Goal: Task Accomplishment & Management: Manage account settings

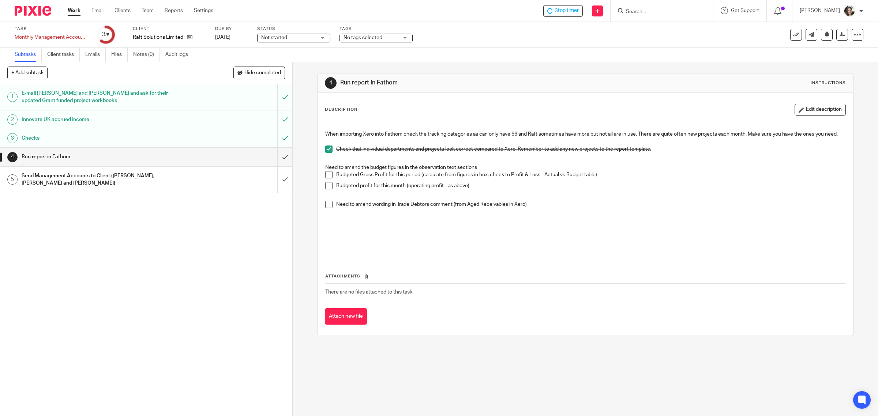
click at [327, 179] on span at bounding box center [328, 174] width 7 height 7
click at [326, 190] on span at bounding box center [328, 185] width 7 height 7
click at [326, 208] on span at bounding box center [328, 204] width 7 height 7
click at [274, 156] on input "submit" at bounding box center [146, 157] width 292 height 18
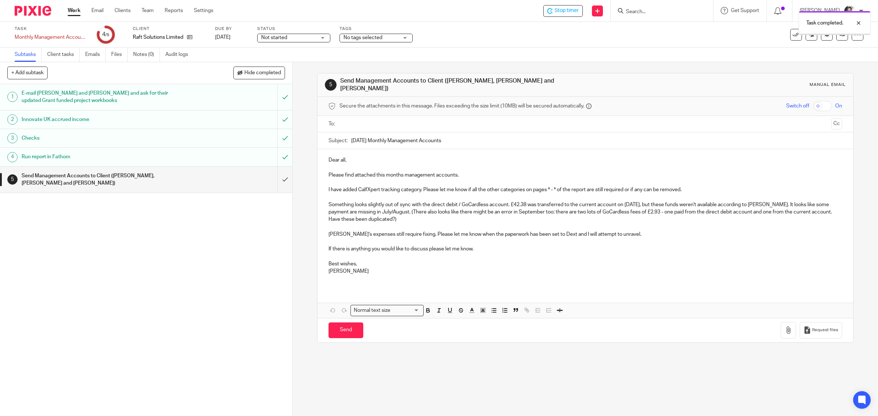
click at [196, 158] on div "Run report in Fathom" at bounding box center [146, 156] width 248 height 11
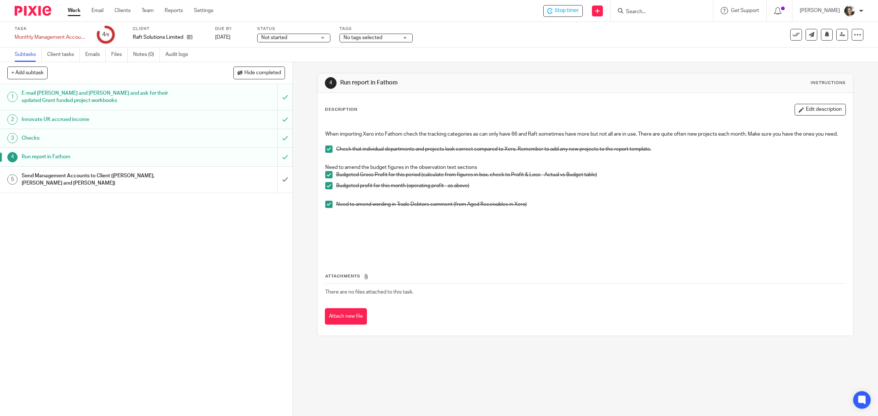
click at [147, 175] on h1 "Send Management Accounts to Client ([PERSON_NAME], [PERSON_NAME] and [PERSON_NA…" at bounding box center [105, 179] width 166 height 19
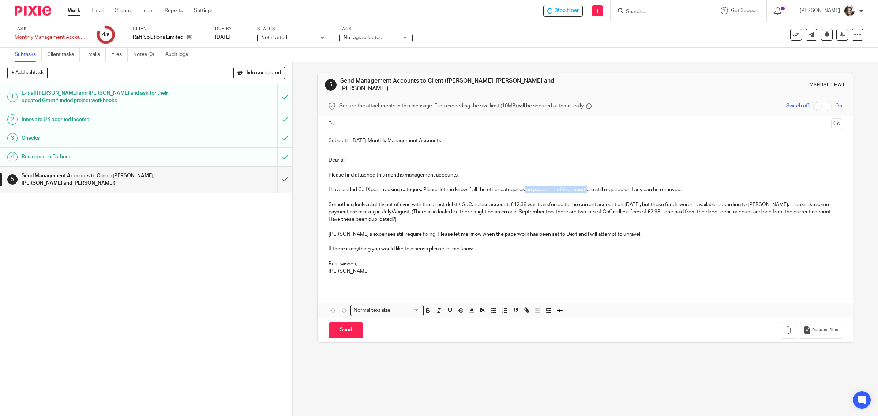
drag, startPoint x: 524, startPoint y: 186, endPoint x: 588, endPoint y: 186, distance: 63.3
click at [588, 186] on p "I have added CalfXpert tracking category. Please let me know if all the other c…" at bounding box center [586, 189] width 514 height 7
click at [481, 308] on icon "button" at bounding box center [483, 310] width 7 height 7
click at [486, 318] on li "color:#FCDC00" at bounding box center [488, 320] width 5 height 5
click at [613, 261] on p "Best wishes," at bounding box center [586, 264] width 514 height 7
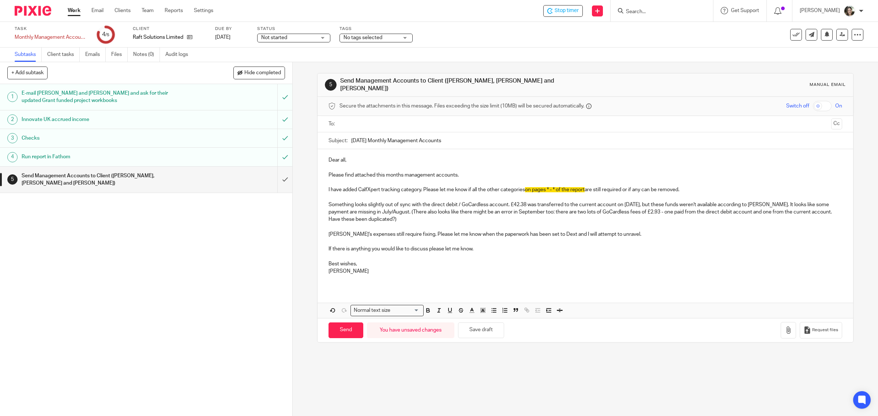
click at [827, 202] on p "Something looks slightly out of sync with the direct debit / GoCardless account…" at bounding box center [586, 212] width 514 height 22
click at [422, 211] on p "Something looks slightly out of sync with the direct debit / GoCardless account…" at bounding box center [586, 212] width 514 height 22
click at [495, 213] on p "Something looks slightly out of sync with the direct debit / GoCardless account…" at bounding box center [586, 212] width 514 height 22
click at [397, 217] on p "Something looks slightly out of sync with the direct debit / GoCardless account…" at bounding box center [586, 212] width 514 height 22
click at [476, 212] on p "Something looks slightly out of sync with the direct debit / GoCardless account…" at bounding box center [586, 212] width 514 height 22
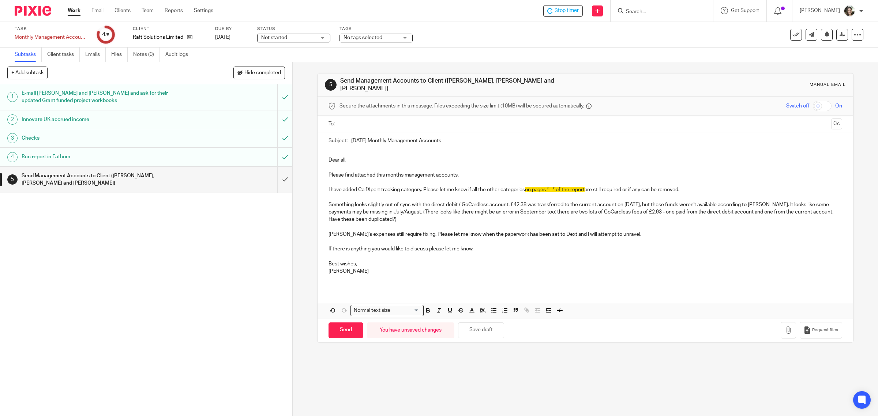
click at [449, 209] on p "Something looks slightly out of sync with the direct debit / GoCardless account…" at bounding box center [586, 212] width 514 height 22
click at [539, 211] on p "Something looks slightly out of sync with the direct debit / GoCardless account…" at bounding box center [586, 212] width 514 height 22
click at [540, 211] on p "Something looks slightly out of sync with the direct debit / GoCardless account…" at bounding box center [586, 212] width 514 height 22
click at [781, 332] on button "button" at bounding box center [788, 330] width 15 height 16
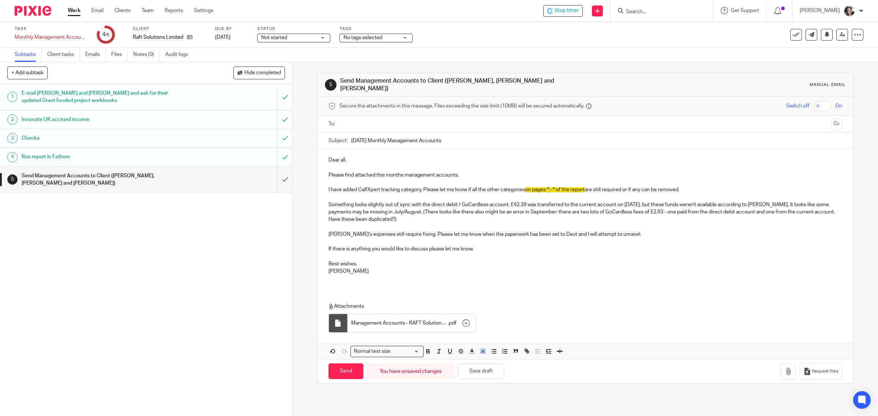
click at [549, 187] on span "on pages * - * of the report" at bounding box center [555, 189] width 60 height 5
click at [559, 187] on span "on pages 11 - * of the report" at bounding box center [557, 189] width 64 height 5
drag, startPoint x: 524, startPoint y: 186, endPoint x: 599, endPoint y: 186, distance: 75.0
click at [599, 186] on p "I have added CalfXpert tracking category. Please let me know if all the other c…" at bounding box center [586, 189] width 514 height 7
click at [481, 349] on icon "button" at bounding box center [483, 351] width 7 height 7
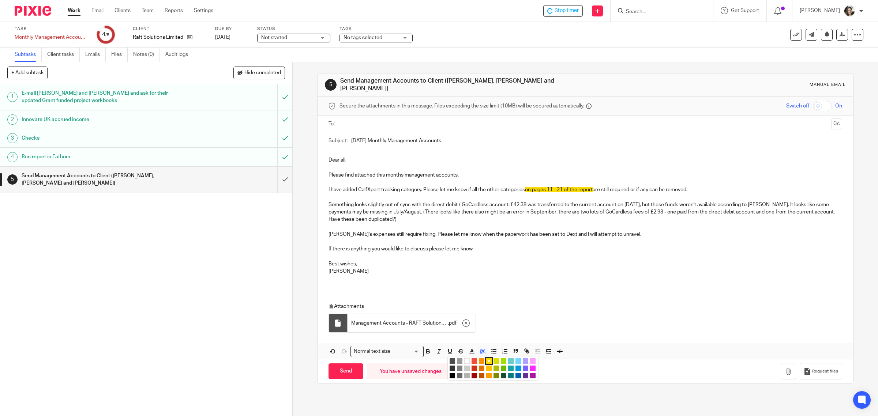
click at [464, 359] on li "color:#FFFFFF" at bounding box center [466, 361] width 5 height 5
click at [636, 215] on p "Something looks slightly out of sync with the direct debit / GoCardless account…" at bounding box center [586, 212] width 514 height 22
click at [562, 188] on p "I have added CalfXpert tracking category. Please let me know if all the other c…" at bounding box center [586, 189] width 514 height 7
click at [563, 188] on p "I have added CalfXpert tracking category. Please let me know if all the other c…" at bounding box center [586, 189] width 514 height 7
click at [486, 370] on button "Save draft" at bounding box center [481, 372] width 46 height 16
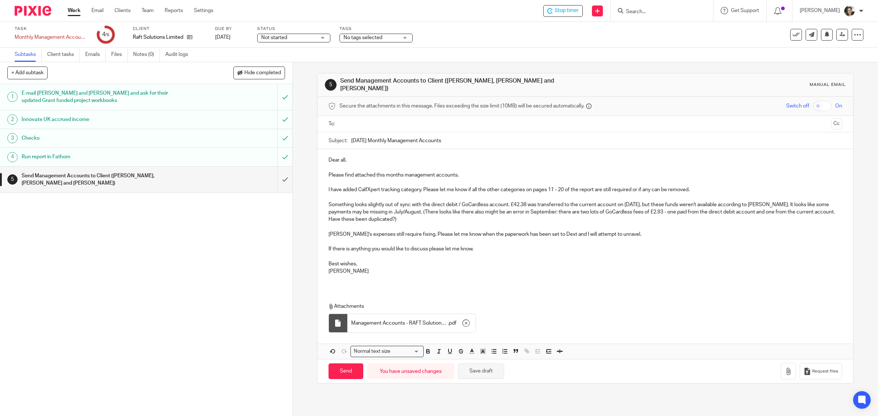
click at [488, 365] on button "Save draft" at bounding box center [481, 372] width 46 height 16
click at [59, 152] on h1 "Run report in Fathom" at bounding box center [105, 156] width 166 height 11
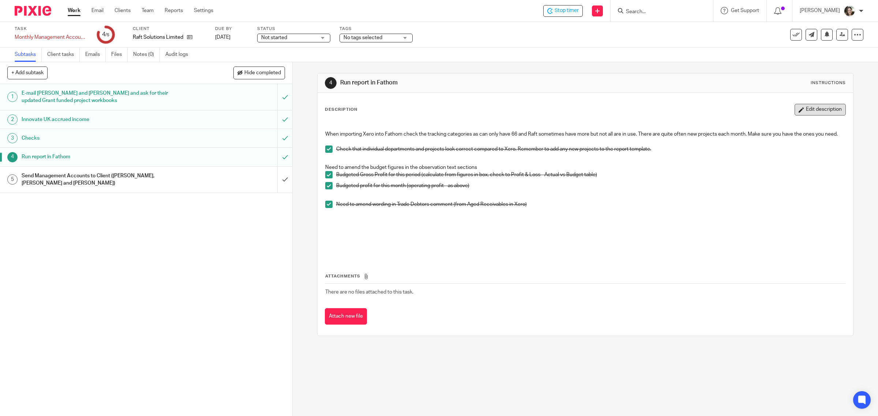
click at [795, 112] on button "Edit description" at bounding box center [820, 110] width 51 height 12
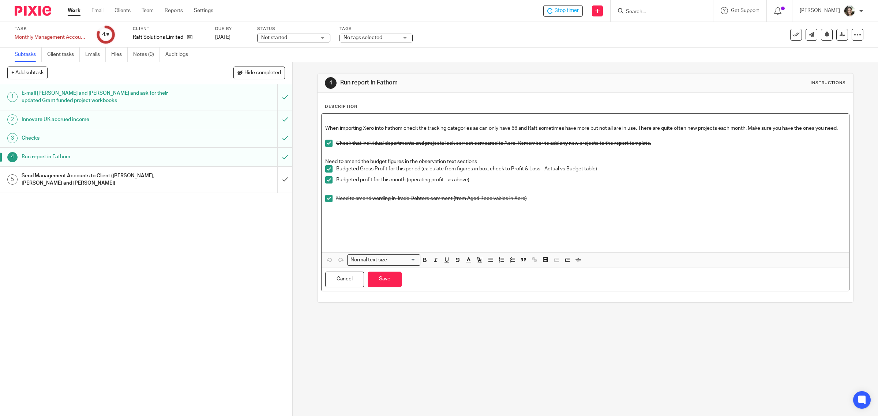
click at [355, 132] on p "When importing Xero into Fathom check the tracking categories as can only have …" at bounding box center [585, 128] width 521 height 7
click at [854, 35] on icon at bounding box center [857, 34] width 7 height 7
click at [149, 177] on h1 "Send Management Accounts to Client ([PERSON_NAME], [PERSON_NAME] and [PERSON_NA…" at bounding box center [105, 179] width 166 height 19
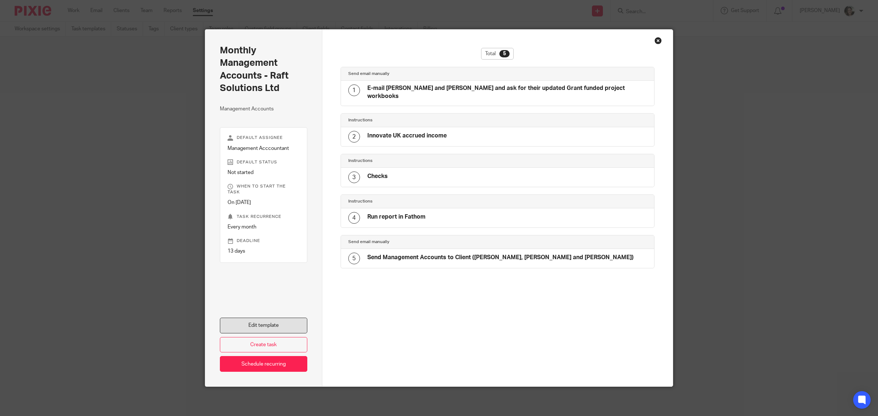
click at [261, 322] on link "Edit template" at bounding box center [263, 326] width 87 height 16
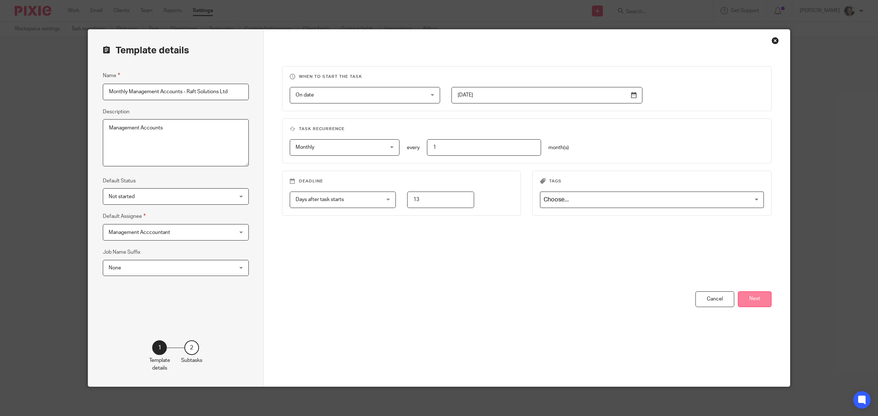
click at [751, 293] on button "Next" at bounding box center [755, 300] width 34 height 16
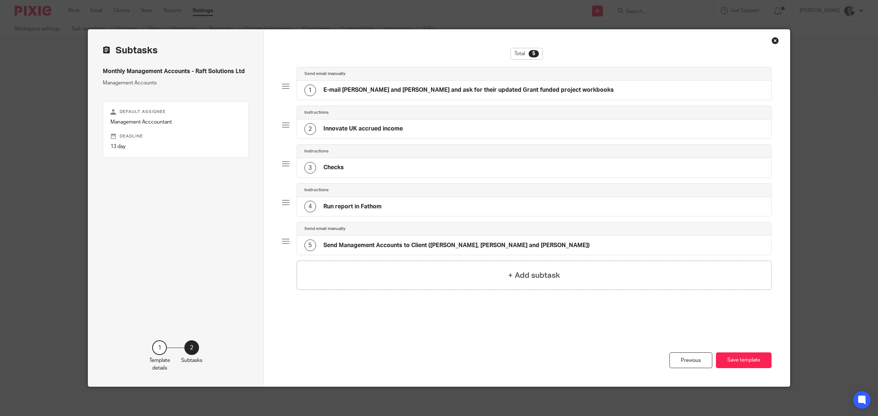
click at [352, 207] on h4 "Run report in Fathom" at bounding box center [352, 207] width 58 height 8
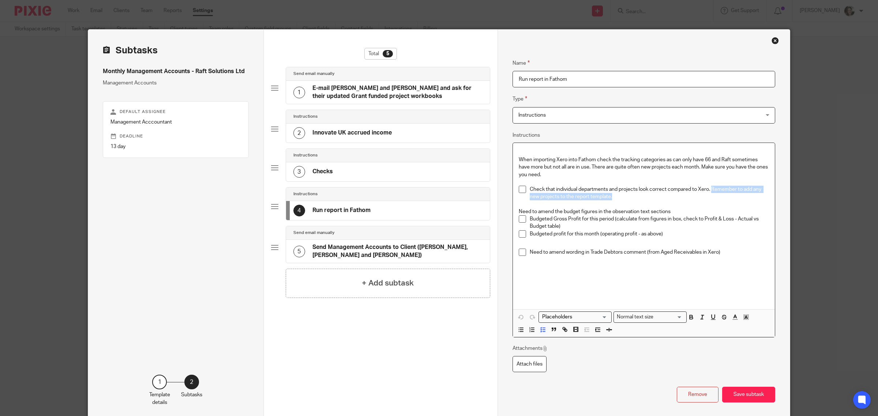
drag, startPoint x: 709, startPoint y: 188, endPoint x: 716, endPoint y: 195, distance: 9.6
click at [716, 195] on p "Check that individual departments and projects look correct compared to Xero. R…" at bounding box center [649, 193] width 239 height 15
click at [747, 318] on div "Loading... Normal text size Loading... Remove Edit Insert new video Copy and pa…" at bounding box center [644, 324] width 262 height 28
click at [745, 319] on icon "button" at bounding box center [746, 317] width 7 height 7
drag, startPoint x: 710, startPoint y: 191, endPoint x: 712, endPoint y: 198, distance: 7.5
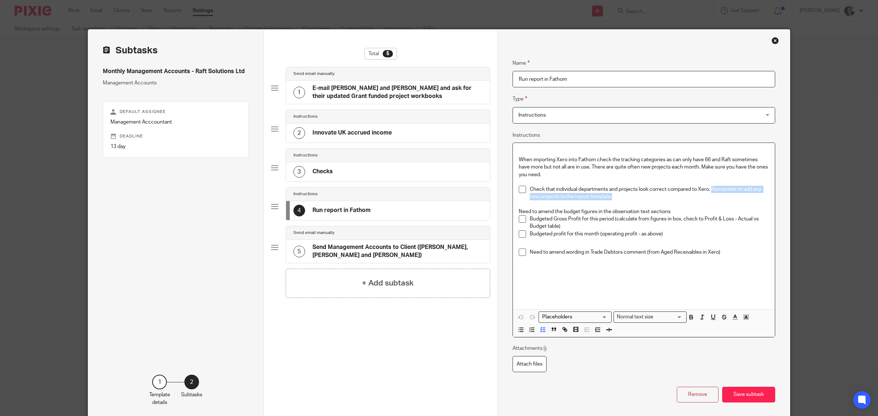
click at [712, 198] on p "Check that individual departments and projects look correct compared to Xero. R…" at bounding box center [649, 193] width 239 height 15
click at [743, 316] on icon "button" at bounding box center [746, 317] width 7 height 7
click at [749, 328] on li "color:#FCDC00" at bounding box center [751, 326] width 5 height 5
click at [704, 262] on p at bounding box center [649, 263] width 239 height 15
drag, startPoint x: 572, startPoint y: 195, endPoint x: 607, endPoint y: 198, distance: 35.6
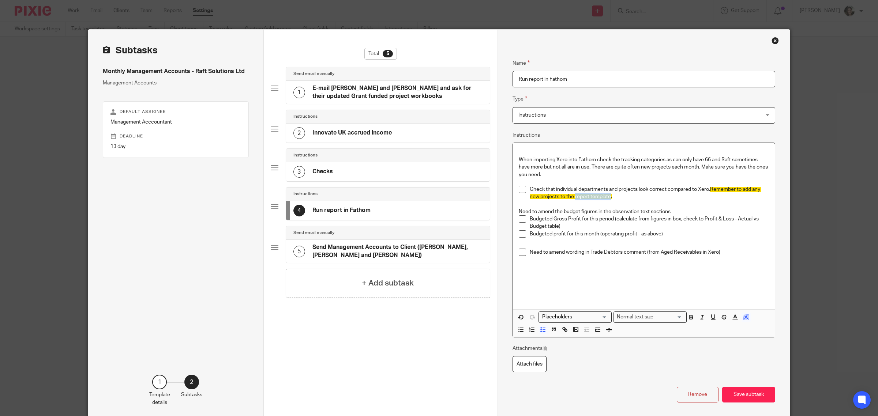
click at [607, 198] on span "Remember to add any new projects to the report template." at bounding box center [646, 193] width 232 height 12
click at [688, 317] on icon "button" at bounding box center [691, 317] width 7 height 7
click at [712, 319] on icon "button" at bounding box center [713, 317] width 3 height 4
click at [701, 319] on line "button" at bounding box center [702, 319] width 2 height 0
drag, startPoint x: 738, startPoint y: 392, endPoint x: 710, endPoint y: 270, distance: 125.1
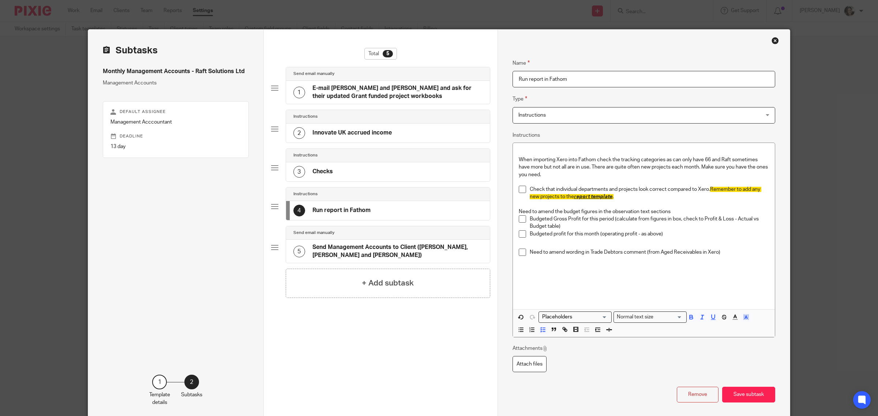
click at [710, 270] on div "Name Run report in Fathom Type Instructions Instructions Instructions Send auto…" at bounding box center [644, 225] width 263 height 355
click at [682, 273] on p at bounding box center [644, 274] width 250 height 7
drag, startPoint x: 710, startPoint y: 189, endPoint x: 573, endPoint y: 198, distance: 137.8
click at [573, 198] on p "Check that individual departments and projects look correct compared to Xero. R…" at bounding box center [649, 193] width 239 height 15
click at [743, 321] on icon "button" at bounding box center [746, 317] width 7 height 7
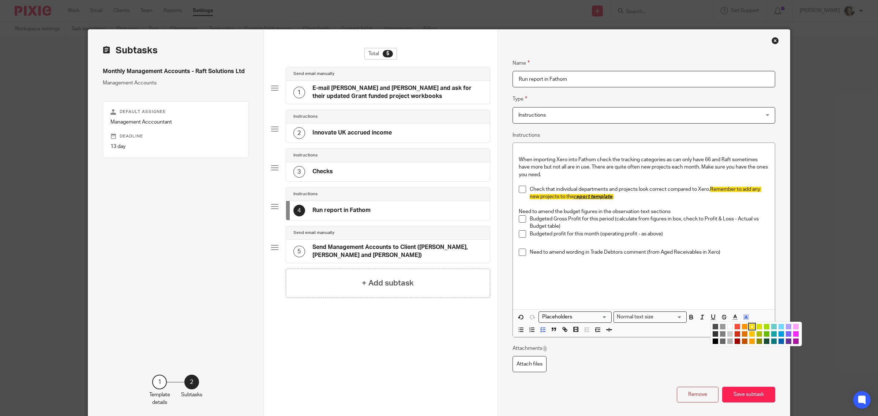
click at [727, 326] on li "color:#FFFFFF" at bounding box center [729, 326] width 5 height 5
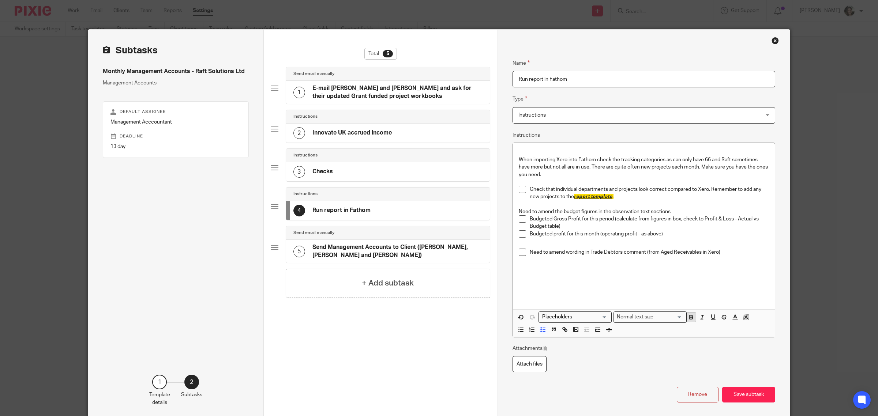
click at [688, 317] on icon "button" at bounding box center [691, 317] width 7 height 7
click at [627, 231] on p "Budgeted profit for this month (operating profit - as above)" at bounding box center [649, 234] width 239 height 7
drag, startPoint x: 711, startPoint y: 188, endPoint x: 613, endPoint y: 198, distance: 97.8
click at [613, 198] on p "Check that individual departments and projects look correct compared to Xero. R…" at bounding box center [649, 193] width 239 height 15
click at [710, 318] on icon "button" at bounding box center [713, 317] width 7 height 7
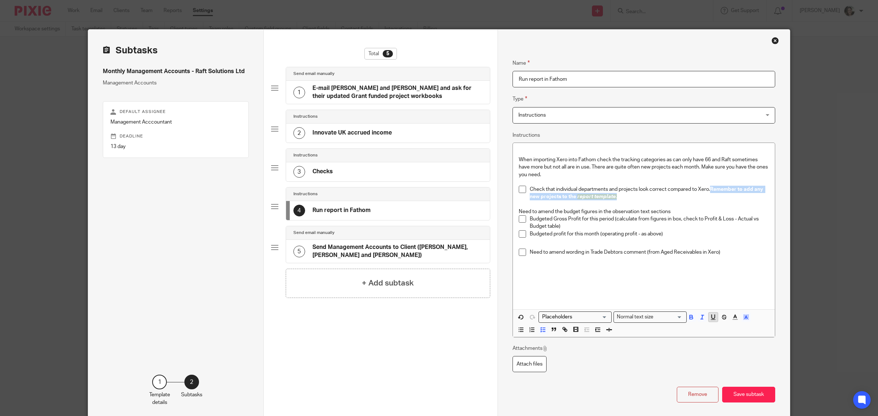
click at [710, 318] on icon "button" at bounding box center [713, 317] width 7 height 7
click at [637, 198] on p "Check that individual departments and projects look correct compared to Xero. R…" at bounding box center [649, 193] width 239 height 15
drag, startPoint x: 573, startPoint y: 195, endPoint x: 592, endPoint y: 195, distance: 18.7
click at [592, 195] on p "Check that individual departments and projects look correct compared to Xero. R…" at bounding box center [649, 193] width 239 height 15
click at [743, 317] on icon "button" at bounding box center [746, 317] width 7 height 7
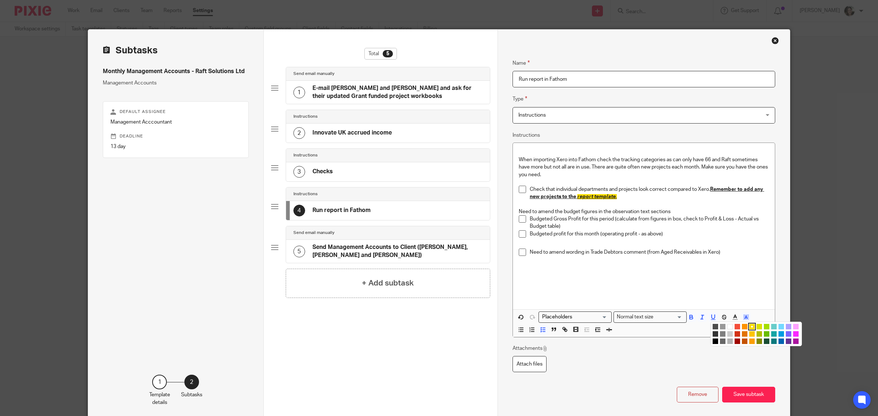
click at [727, 326] on li "color:#FFFFFF" at bounding box center [729, 326] width 5 height 5
click at [611, 228] on p "Budgeted Gross Profit for this period (calculate from figures in box, check to …" at bounding box center [649, 223] width 239 height 15
click at [592, 196] on u "report t emplate" at bounding box center [596, 196] width 38 height 5
click at [745, 319] on polyline "button" at bounding box center [746, 317] width 3 height 3
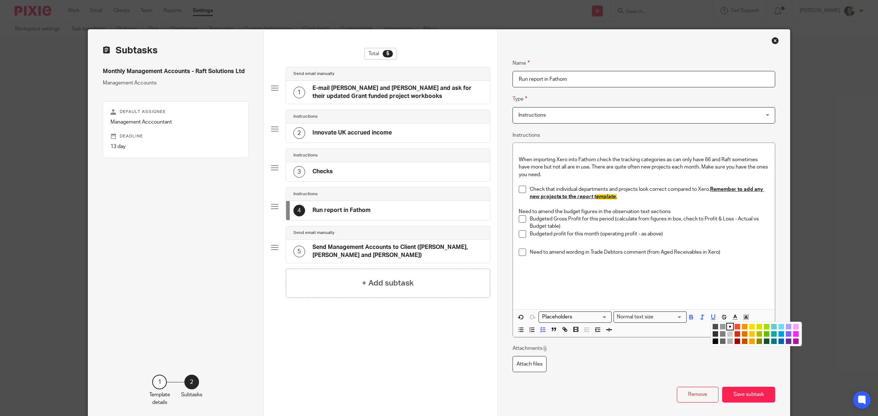
click at [749, 327] on li "color:#FCDC00" at bounding box center [751, 326] width 5 height 5
click at [664, 257] on p at bounding box center [649, 263] width 239 height 15
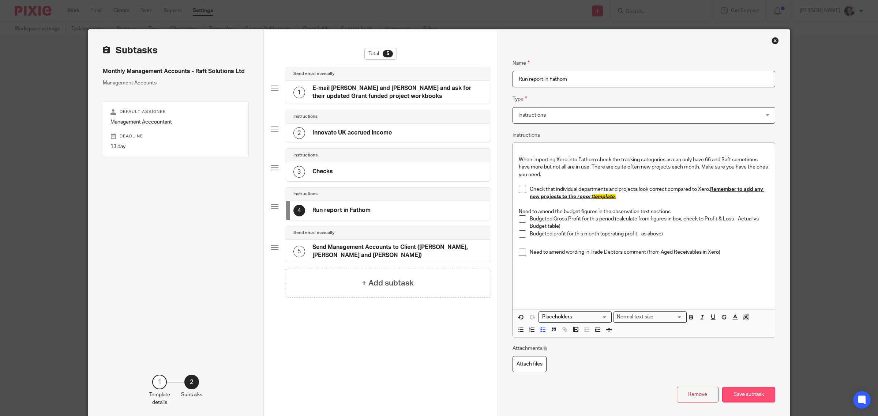
click at [732, 392] on button "Save subtask" at bounding box center [748, 395] width 53 height 16
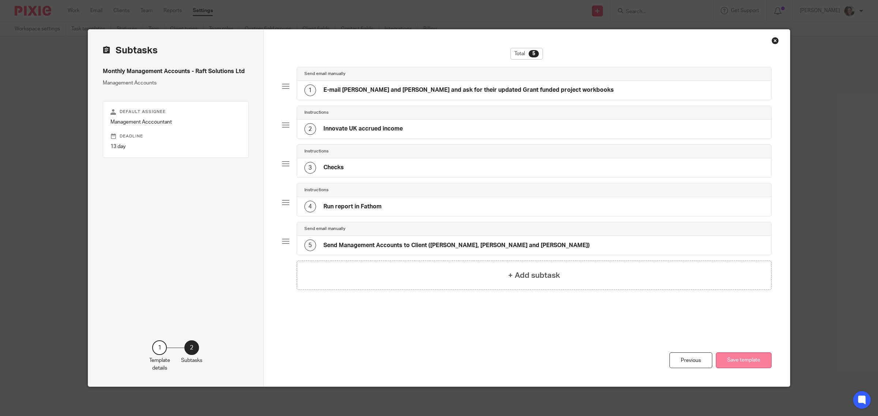
click at [743, 360] on button "Save template" at bounding box center [744, 361] width 56 height 16
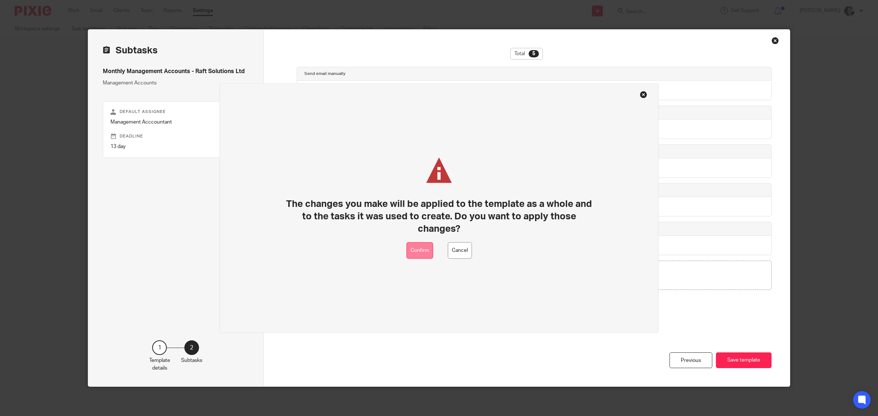
click at [421, 249] on button "Confirm" at bounding box center [419, 251] width 27 height 16
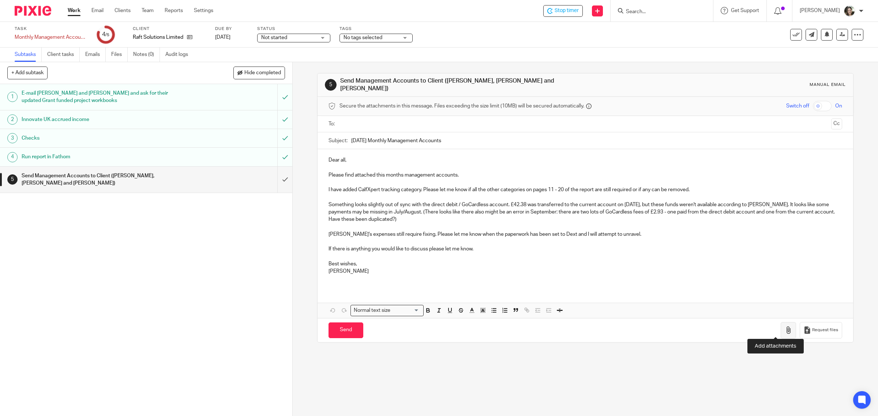
click at [785, 327] on icon "button" at bounding box center [788, 330] width 7 height 7
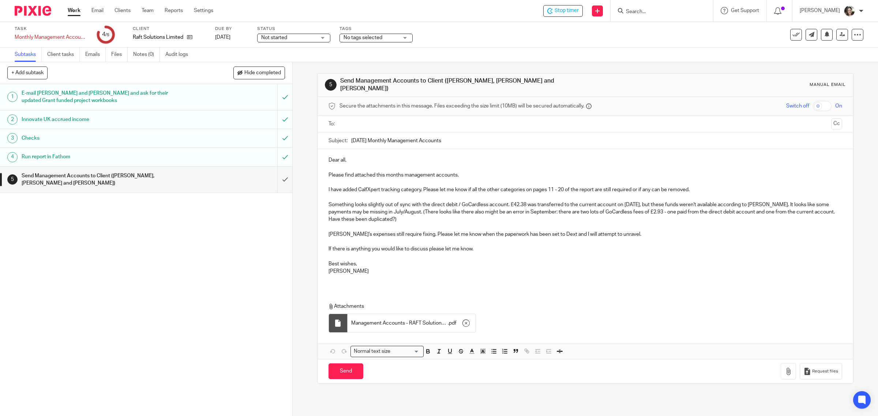
click at [375, 121] on input "text" at bounding box center [585, 124] width 486 height 8
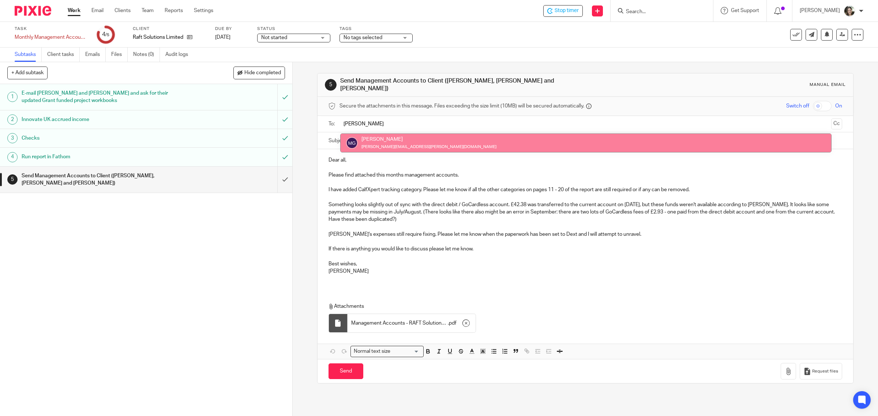
type input "mike"
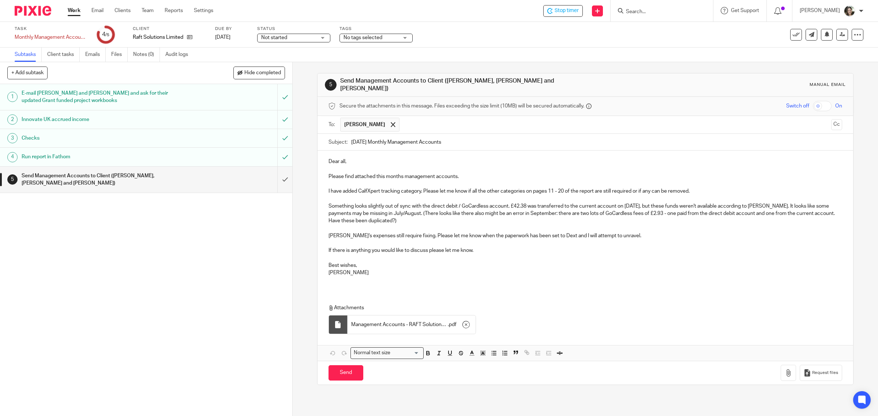
click at [429, 120] on input "text" at bounding box center [615, 125] width 425 height 14
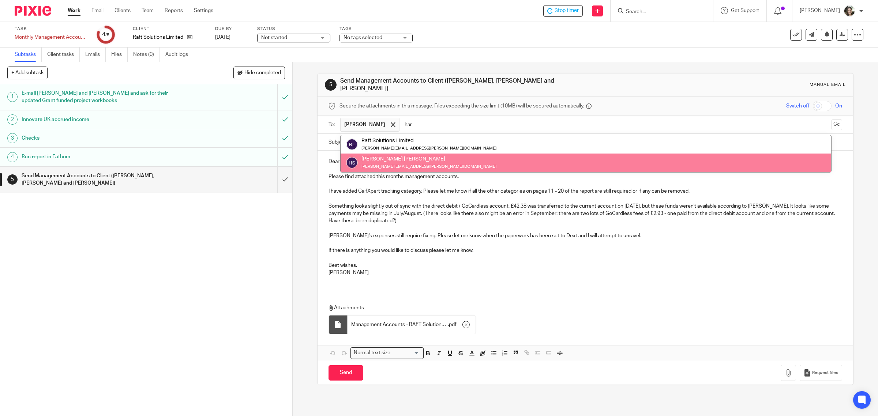
type input "har"
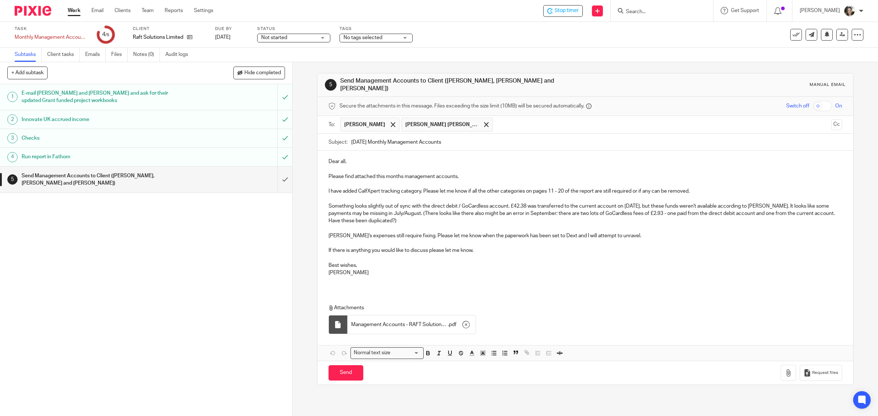
click at [507, 119] on input "text" at bounding box center [662, 125] width 332 height 14
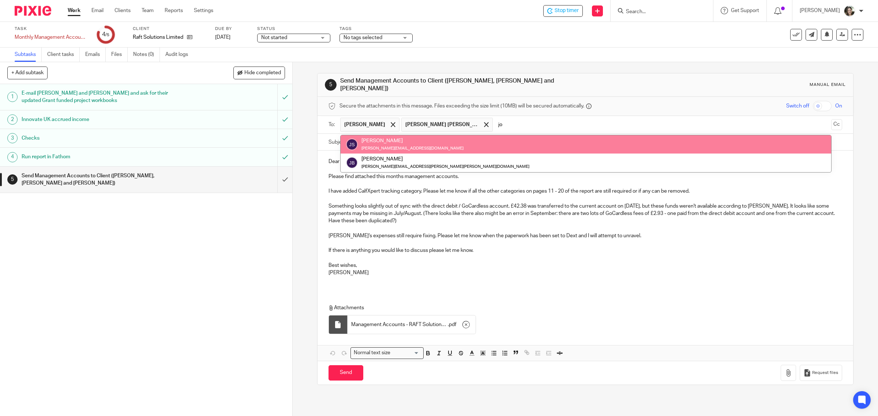
type input "jo"
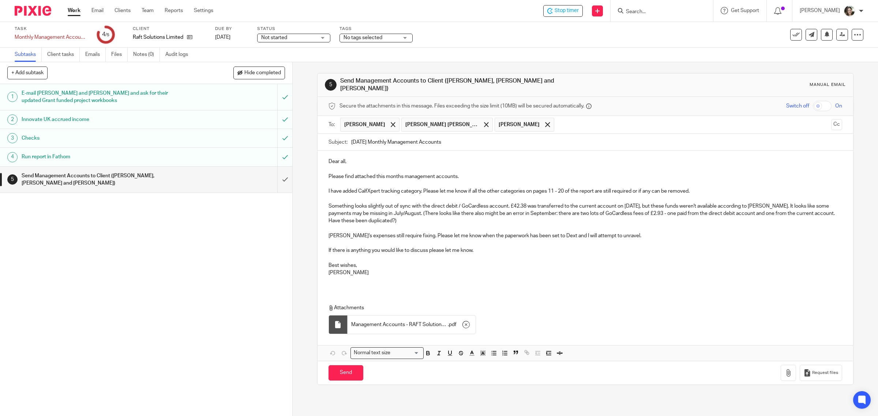
click at [466, 173] on p "Please find attached this months management accounts." at bounding box center [586, 176] width 514 height 7
click at [353, 188] on p "I have added CalfXpert tracking category. Please let me know if all the other c…" at bounding box center [586, 191] width 514 height 7
click at [355, 190] on p "I have added CalfXpert tracking category. Please let me know if all the other c…" at bounding box center [586, 191] width 514 height 7
click at [705, 189] on p "I have added the CalfXpert tracking category. Please let me know if all the oth…" at bounding box center [586, 191] width 514 height 7
click at [433, 199] on p at bounding box center [586, 198] width 514 height 7
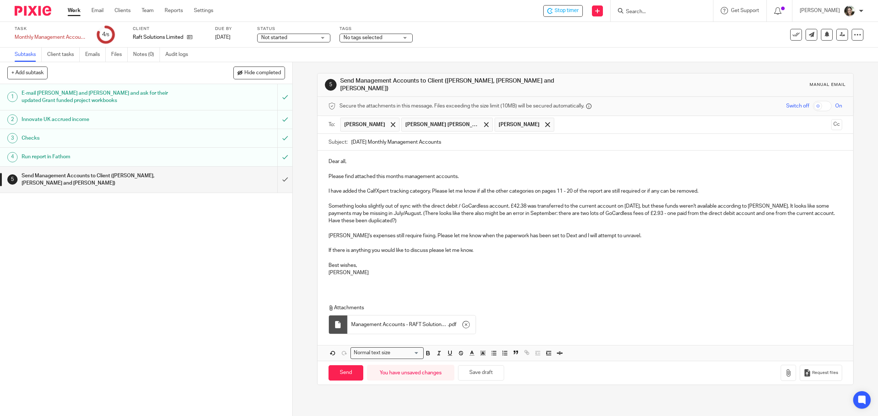
click at [395, 220] on p "Something looks slightly out of sync with the direct debit / GoCardless account…" at bounding box center [586, 214] width 514 height 22
click at [478, 374] on button "Save draft" at bounding box center [481, 374] width 46 height 16
click at [624, 234] on p "Harriet's expenses still require fixing. Please let me know when the paperwork …" at bounding box center [586, 232] width 514 height 15
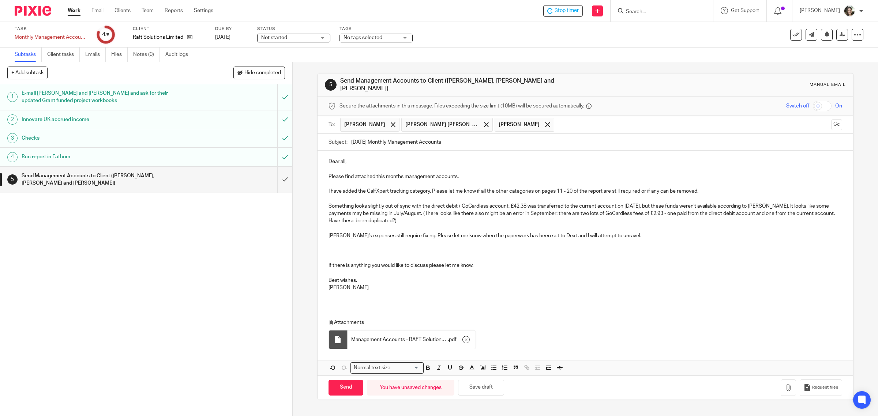
click at [370, 247] on p at bounding box center [586, 250] width 514 height 7
click at [382, 248] on p "The aged receivables stil look" at bounding box center [586, 250] width 514 height 7
click at [404, 250] on p "The aged receivables look" at bounding box center [586, 250] width 514 height 7
click at [448, 248] on p "The aged receivables look odd due to the" at bounding box center [586, 250] width 514 height 7
click at [509, 247] on p "The aged receivables look odd due to the August 2023 overpayment by" at bounding box center [586, 250] width 514 height 7
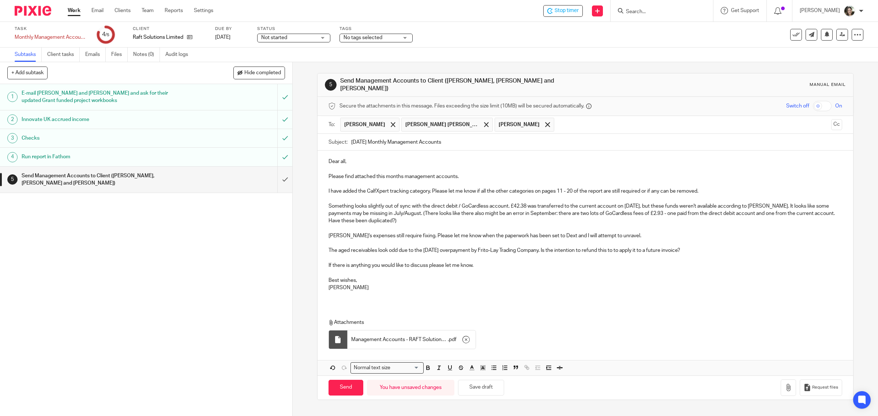
click at [596, 248] on p "The aged receivables look odd due to the August 2023 overpayment by Frito-Lay T…" at bounding box center [586, 250] width 514 height 7
click at [722, 247] on p "The aged receivables look odd due to the August 2023 overpayment by Frito-Lay T…" at bounding box center [586, 250] width 514 height 7
click at [727, 247] on p "The aged receivables look odd due to the August 2023 overpayment by Frito-Lay T…" at bounding box center [586, 250] width 514 height 7
drag, startPoint x: 786, startPoint y: 250, endPoint x: 800, endPoint y: 250, distance: 14.3
click at [800, 250] on p "The aged receivables look odd due to the August 2023 overpayment by Frito-Lay T…" at bounding box center [586, 250] width 514 height 7
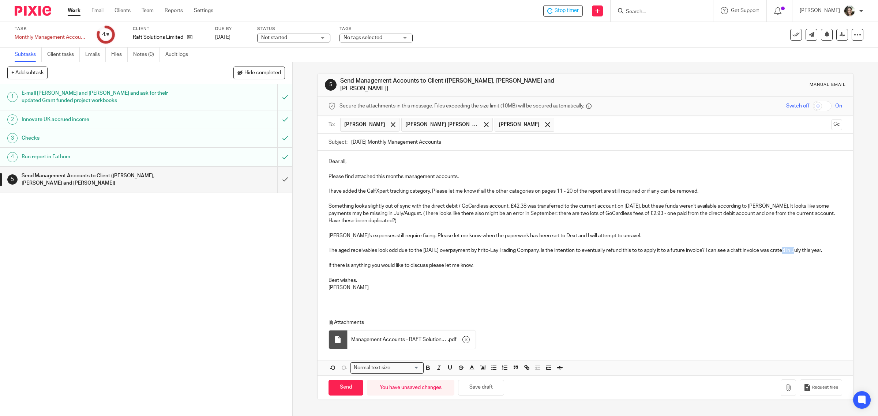
click at [790, 249] on p "The aged receivables look odd due to the August 2023 overpayment by Frito-Lay T…" at bounding box center [586, 250] width 514 height 7
click at [744, 252] on p "The aged receivables look odd due to the August 2023 overpayment by Frito-Lay T…" at bounding box center [586, 250] width 514 height 7
click at [486, 267] on p "If there is anything you would like to discuss please let me know." at bounding box center [586, 265] width 514 height 7
click at [407, 233] on p "Harriet's expenses still require fixing. Please let me know when the paperwork …" at bounding box center [586, 232] width 514 height 15
click at [365, 292] on p "Barbara" at bounding box center [586, 287] width 514 height 7
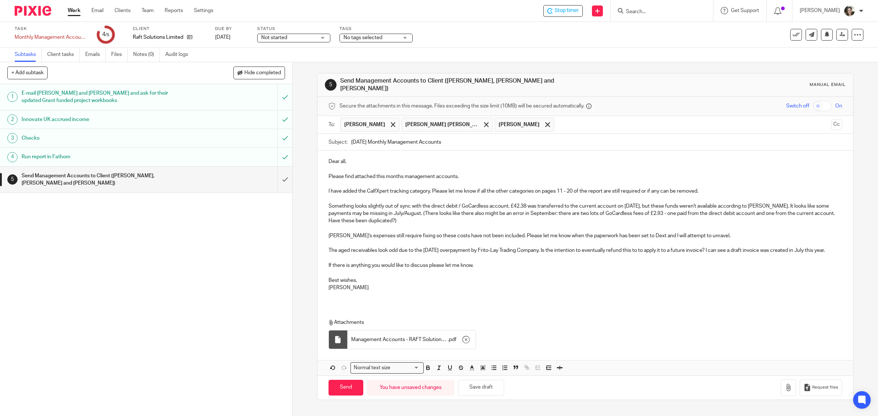
click at [345, 299] on p at bounding box center [586, 295] width 514 height 7
click at [383, 284] on p "Best wishes," at bounding box center [586, 280] width 514 height 7
click at [363, 299] on p at bounding box center [586, 295] width 514 height 7
click at [479, 394] on button "Save draft" at bounding box center [481, 388] width 46 height 16
click at [341, 394] on input "Send" at bounding box center [346, 388] width 35 height 16
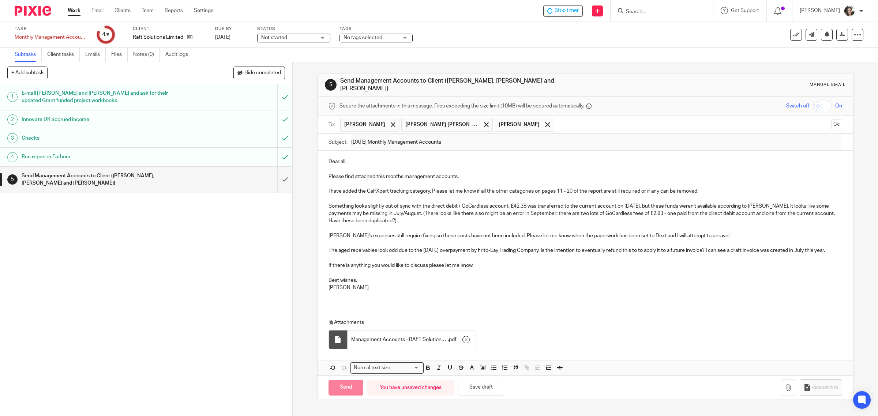
type input "Sent"
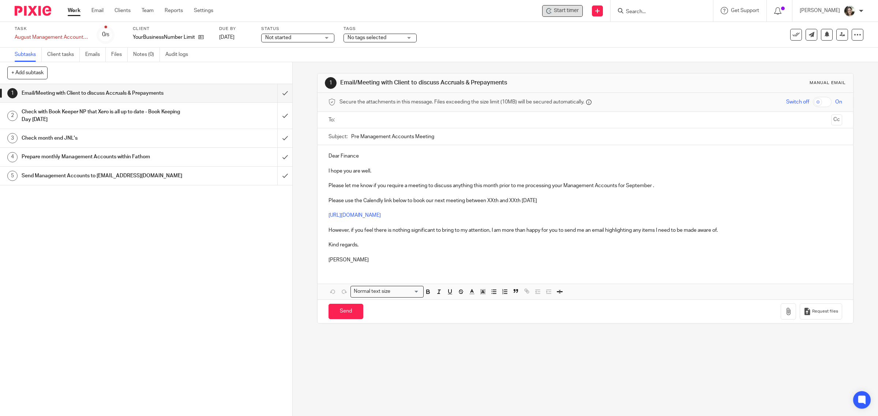
click at [561, 8] on div "Start timer" at bounding box center [562, 11] width 33 height 8
click at [573, 10] on span "Start timer" at bounding box center [566, 11] width 25 height 8
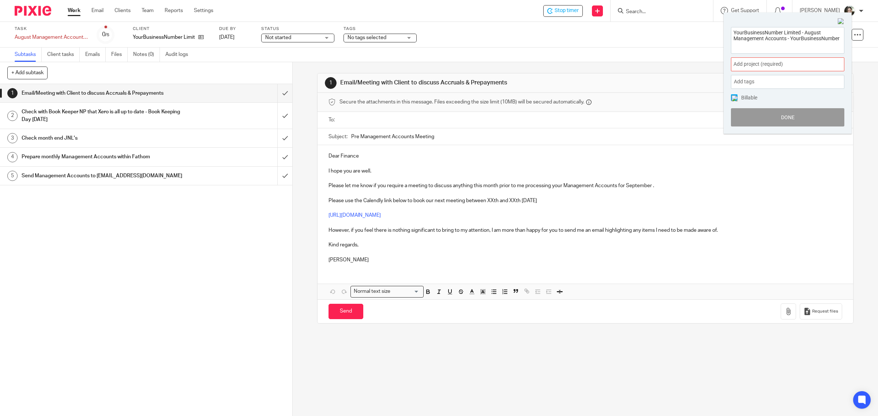
click at [758, 62] on span "Add project (required) :" at bounding box center [780, 64] width 92 height 8
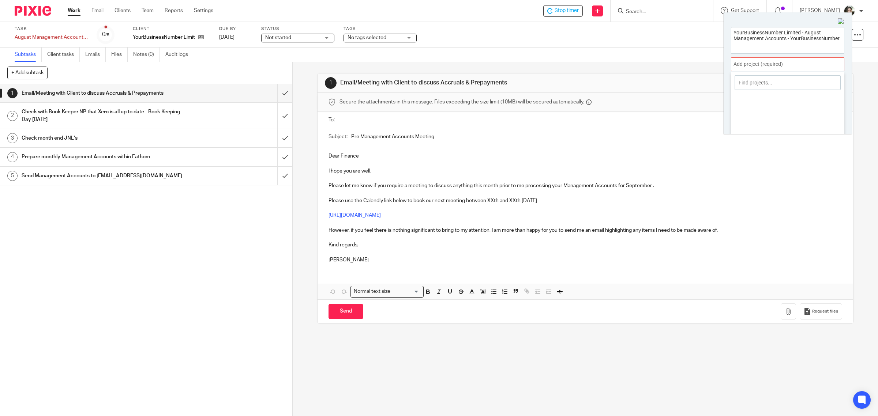
click at [767, 86] on input at bounding box center [788, 82] width 106 height 15
click at [763, 62] on div at bounding box center [787, 64] width 113 height 14
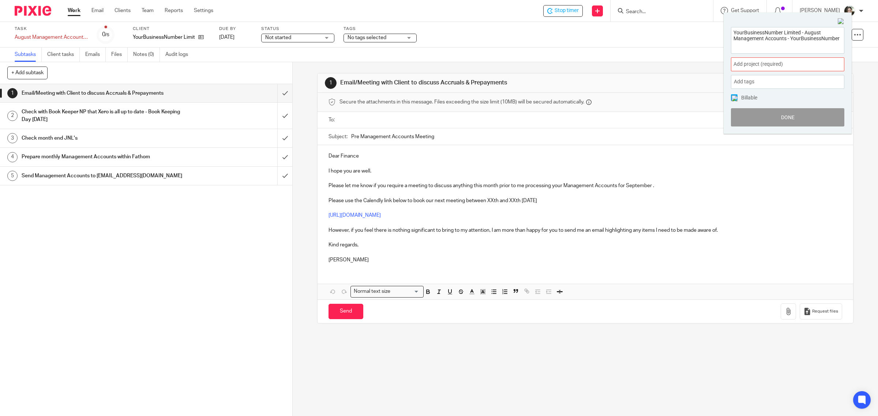
click at [729, 81] on div "YourBusinessNumber Limited - August Management Accounts - YourBusinessNumber Ad…" at bounding box center [788, 77] width 128 height 114
click at [745, 61] on span "Add project (required) :" at bounding box center [780, 64] width 92 height 8
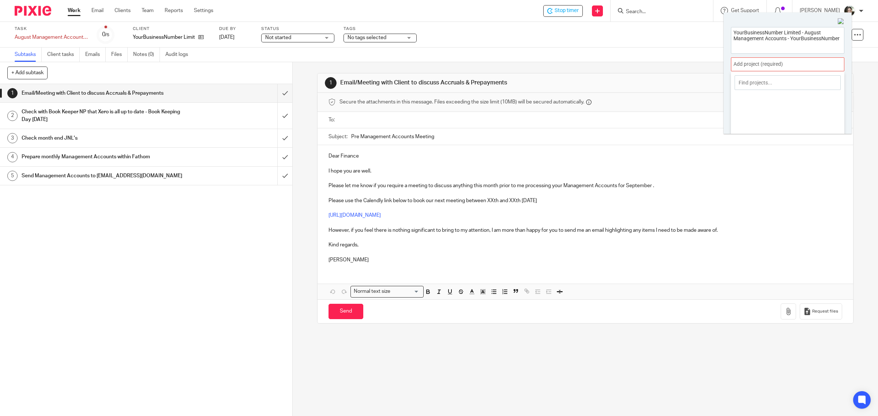
click at [787, 67] on div at bounding box center [787, 64] width 113 height 14
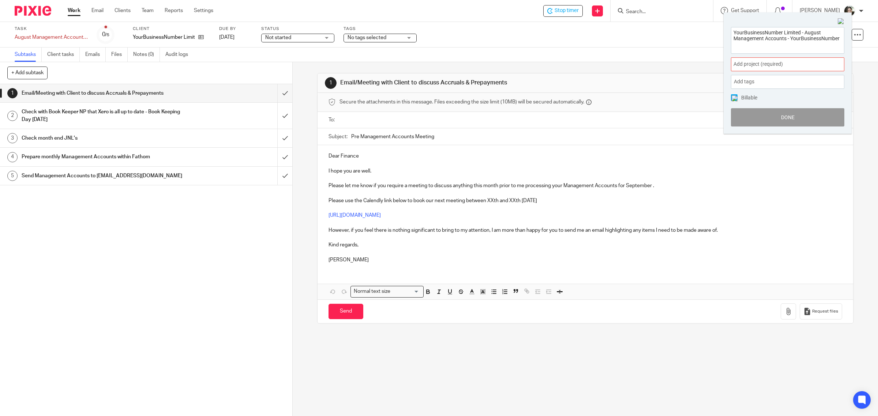
click at [749, 84] on span "Add tags" at bounding box center [746, 81] width 24 height 11
click at [685, 36] on div "Task August Management Accounts - YourBusinessNumber Save August Management Acc…" at bounding box center [368, 35] width 707 height 18
click at [736, 98] on img at bounding box center [735, 98] width 6 height 6
click at [836, 64] on span at bounding box center [836, 64] width 11 height 2
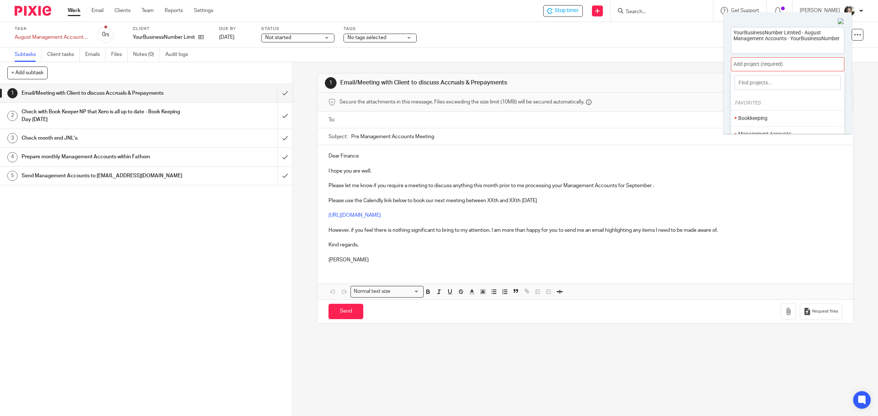
scroll to position [46, 0]
click at [768, 93] on ul "Management Accounts" at bounding box center [787, 88] width 113 height 16
click at [754, 89] on li "Management Accounts" at bounding box center [785, 89] width 95 height 8
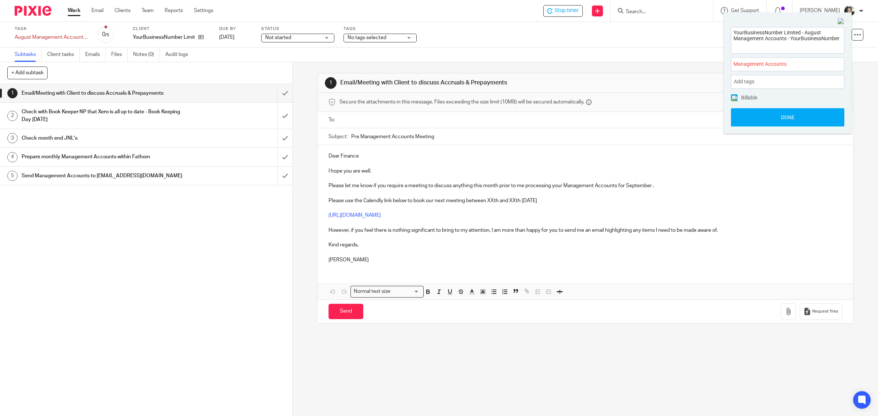
click at [735, 98] on img at bounding box center [735, 98] width 6 height 6
click at [778, 118] on button "Done" at bounding box center [787, 117] width 113 height 18
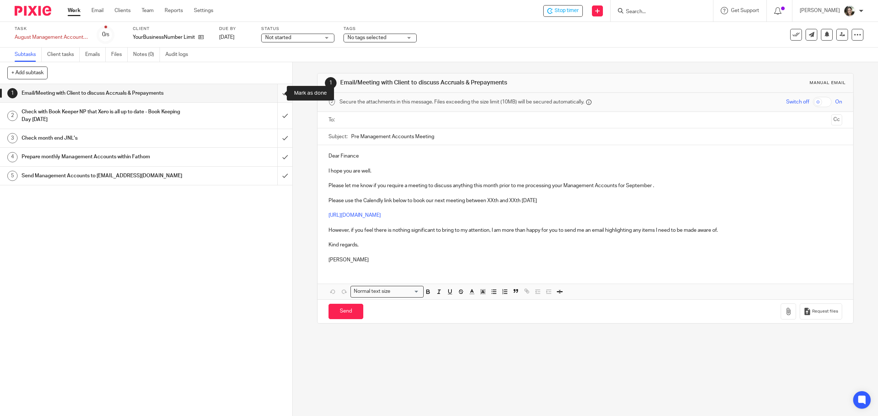
click at [273, 94] on input "submit" at bounding box center [146, 93] width 292 height 18
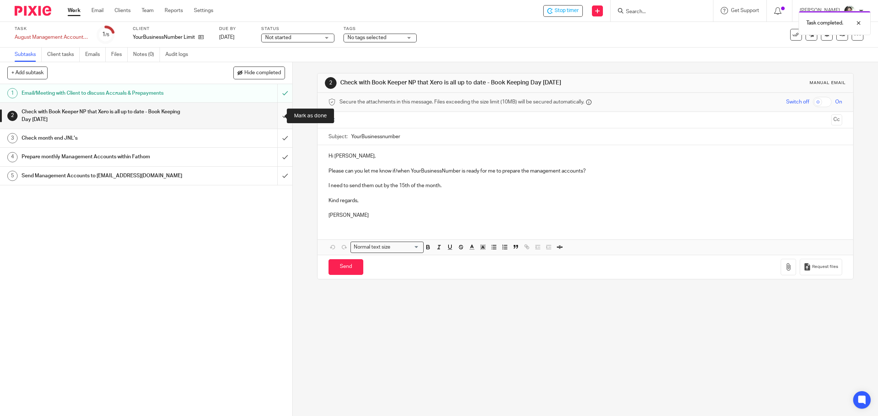
click at [274, 115] on input "submit" at bounding box center [146, 116] width 292 height 26
